Goal: Task Accomplishment & Management: Use online tool/utility

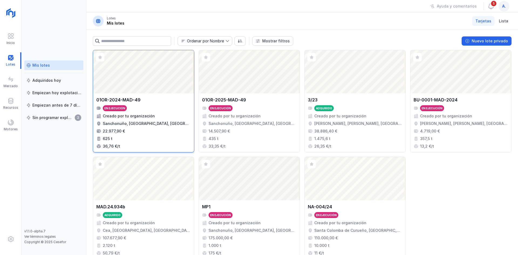
click at [160, 86] on div "Abrir lote" at bounding box center [143, 71] width 101 height 43
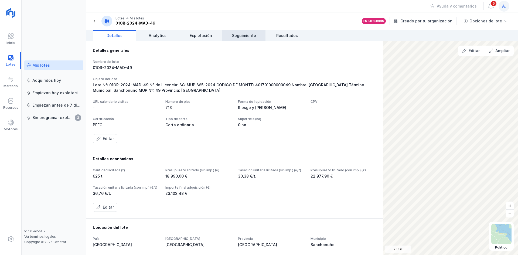
click at [238, 35] on span "Seguimiento" at bounding box center [244, 35] width 24 height 5
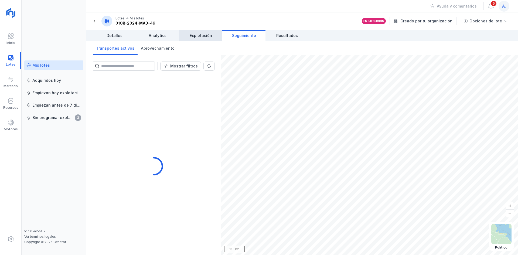
click at [205, 35] on span "Explotación" at bounding box center [201, 35] width 22 height 5
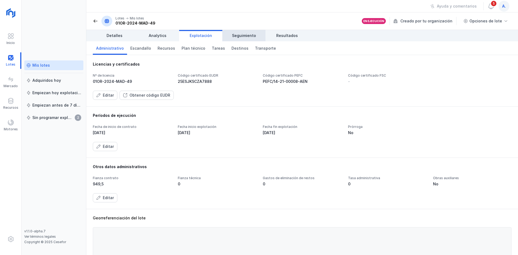
click at [243, 37] on span "Seguimiento" at bounding box center [244, 35] width 24 height 5
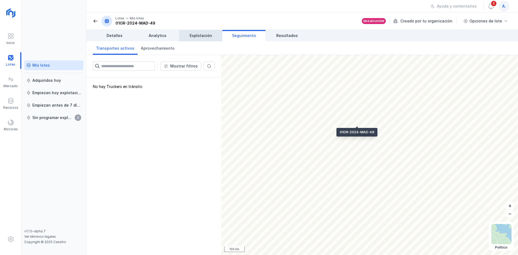
click at [201, 36] on span "Explotación" at bounding box center [201, 35] width 22 height 5
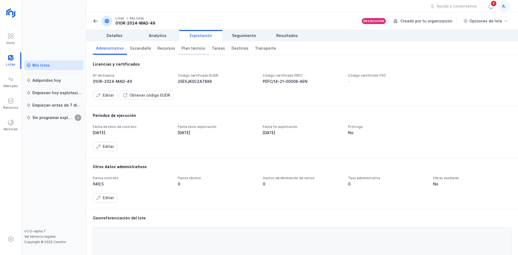
click at [189, 49] on span "Plan técnico" at bounding box center [194, 48] width 24 height 5
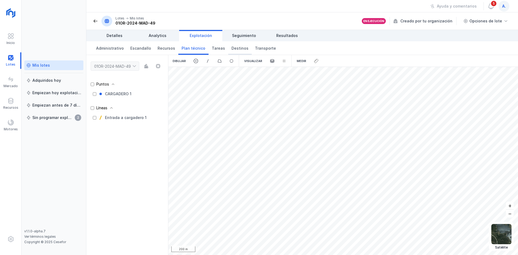
click at [235, 49] on span "Destinos" at bounding box center [239, 48] width 17 height 5
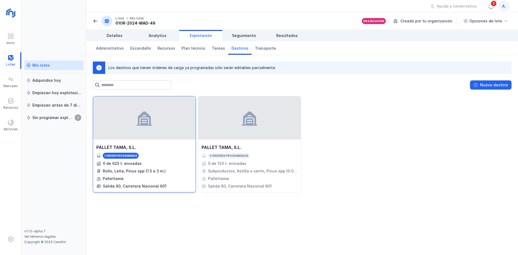
click at [146, 173] on div "Rollo, Leña, Pinus spp (1.5 a 3 m.)" at bounding box center [134, 170] width 63 height 5
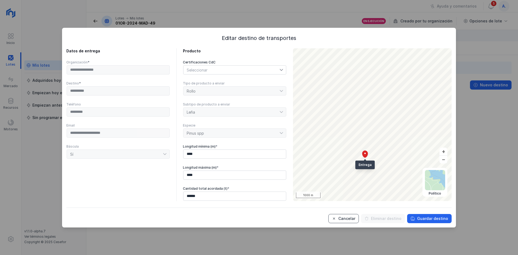
click at [333, 218] on button "Cancelar" at bounding box center [343, 218] width 30 height 9
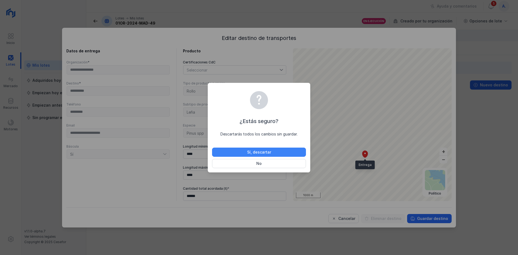
click at [266, 152] on div "Sí, descartar" at bounding box center [259, 151] width 24 height 5
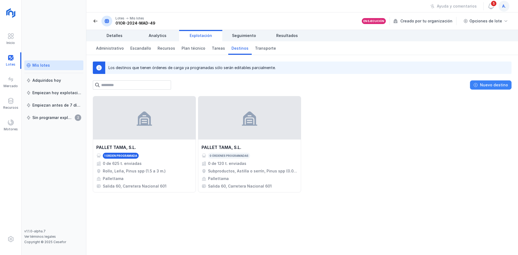
click at [502, 84] on div "Nuevo destino" at bounding box center [494, 84] width 28 height 5
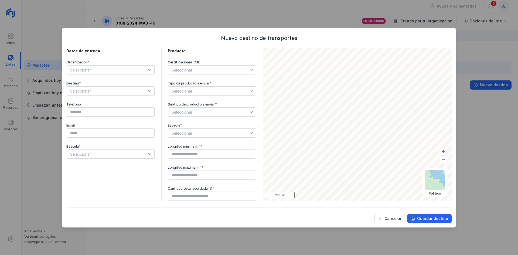
click at [148, 69] on span "Seleccionar" at bounding box center [107, 70] width 81 height 9
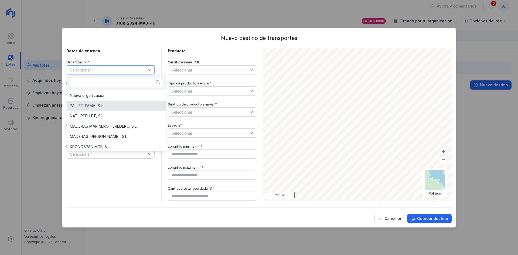
click at [105, 107] on li "PALLET TAMA, S.L." at bounding box center [117, 106] width 100 height 10
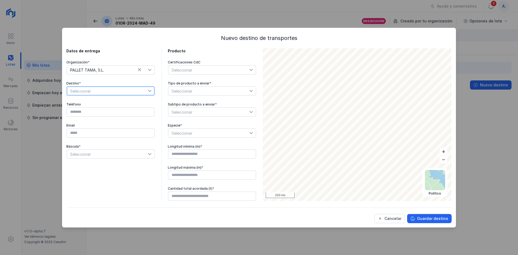
click at [108, 91] on span "Seleccionar" at bounding box center [107, 91] width 81 height 9
click at [106, 113] on li "Pallettama" at bounding box center [111, 111] width 88 height 10
type input "*********"
type input "**********"
click at [108, 161] on div "**********" at bounding box center [110, 124] width 88 height 153
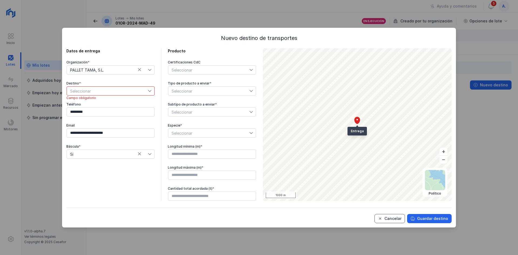
click at [394, 222] on button "Cancelar" at bounding box center [389, 218] width 30 height 9
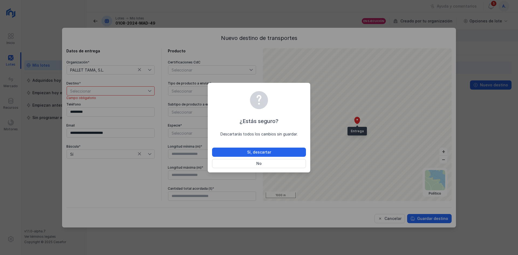
click at [260, 146] on div "¿Estás seguro? Descartarás todos los cambios sin guardar. Sí, descartar No" at bounding box center [259, 128] width 94 height 79
click at [261, 151] on div "Sí, descartar" at bounding box center [259, 151] width 24 height 5
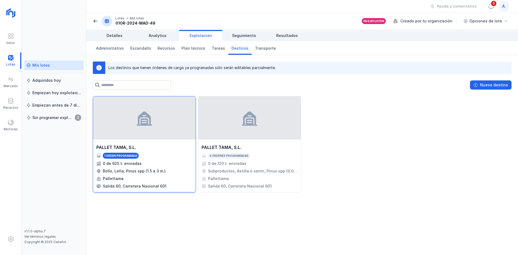
click at [177, 165] on div "0 de 625 t. enviadas" at bounding box center [144, 163] width 96 height 5
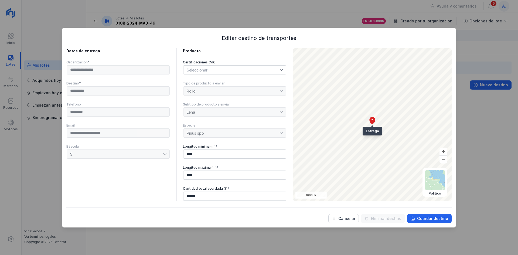
click at [155, 87] on div "**********" at bounding box center [118, 91] width 104 height 10
click at [157, 71] on div "**********" at bounding box center [118, 70] width 104 height 10
click at [353, 219] on div "Cancelar" at bounding box center [346, 218] width 17 height 5
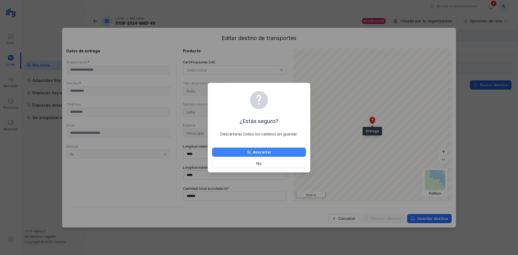
click at [287, 152] on button "Sí, descartar" at bounding box center [259, 152] width 94 height 9
